Goal: Task Accomplishment & Management: Manage account settings

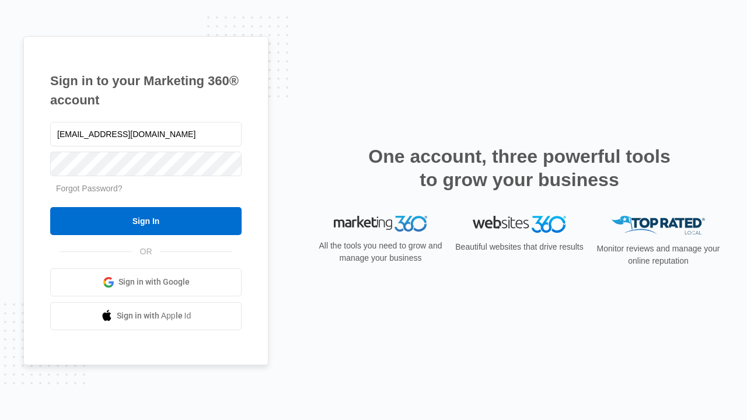
type input "[EMAIL_ADDRESS][DOMAIN_NAME]"
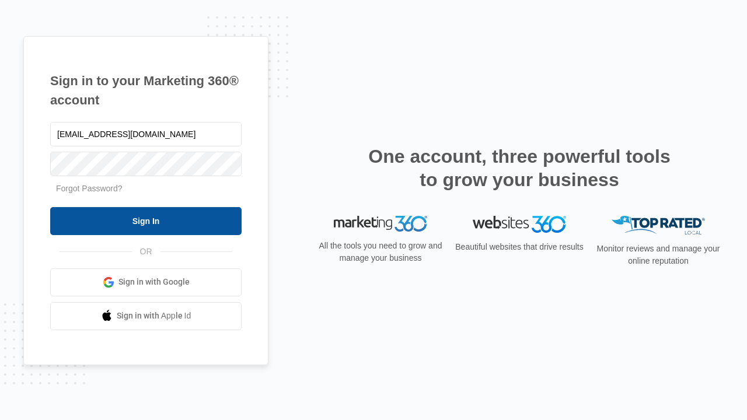
click at [146, 221] on input "Sign In" at bounding box center [145, 221] width 191 height 28
